Goal: Navigation & Orientation: Go to known website

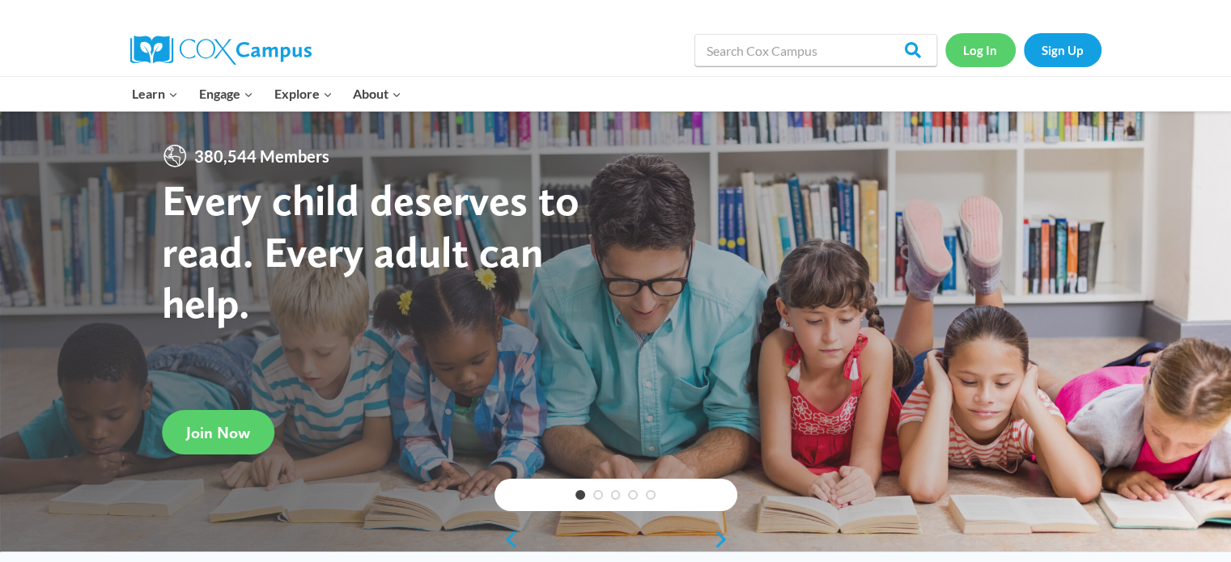
click at [968, 43] on link "Log In" at bounding box center [980, 49] width 70 height 33
click at [975, 53] on link "Log In" at bounding box center [980, 49] width 70 height 33
click at [1007, 49] on link "Log In" at bounding box center [980, 49] width 70 height 33
